Goal: Check status: Check status

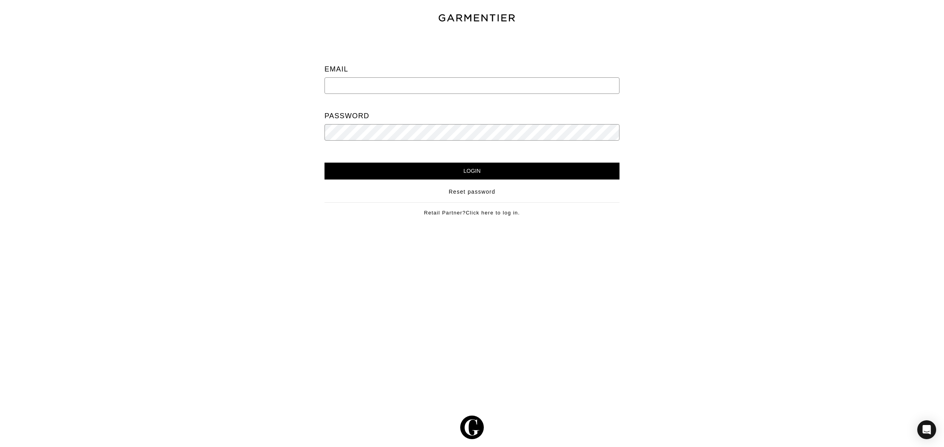
type input "[EMAIL_ADDRESS][DOMAIN_NAME]"
click at [415, 162] on div "Email support@ac-styles.com Password" at bounding box center [471, 104] width 283 height 117
click at [416, 166] on input "Login" at bounding box center [471, 171] width 295 height 17
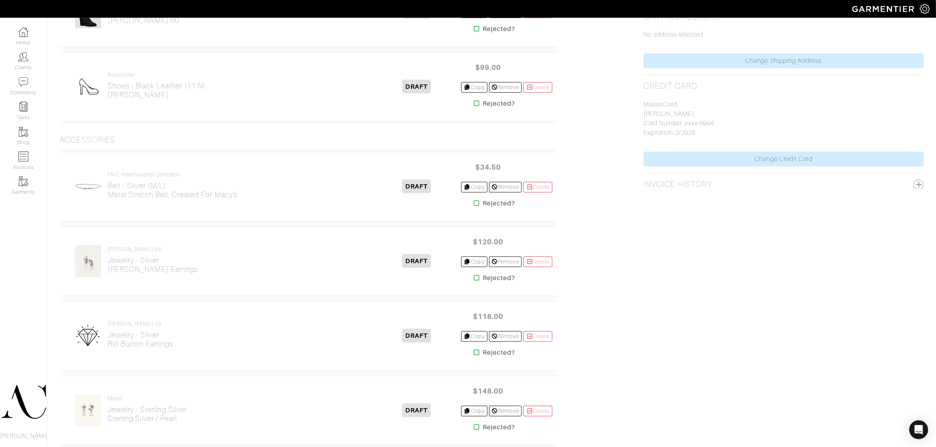
scroll to position [393, 0]
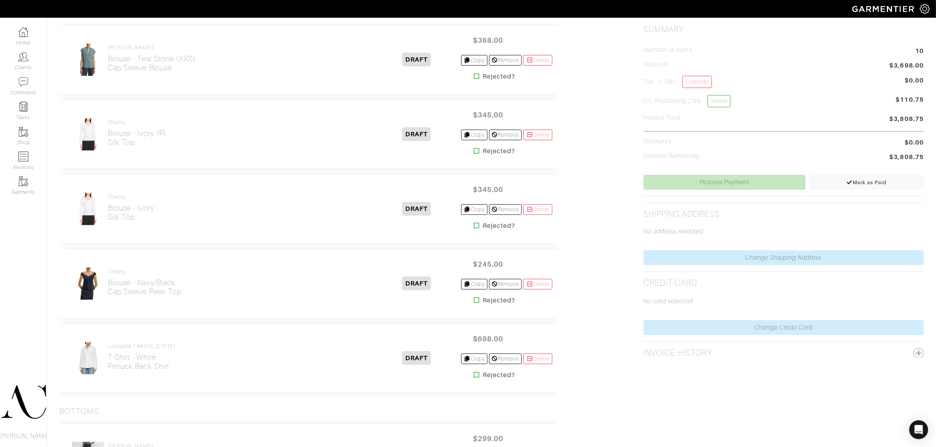
scroll to position [244, 0]
